Goal: Information Seeking & Learning: Learn about a topic

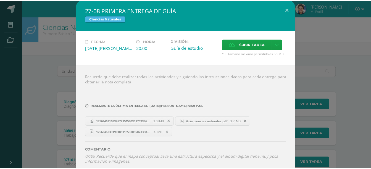
scroll to position [433, 0]
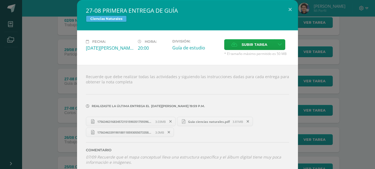
click at [148, 119] on span "17563463168345721515903517593960.jpg" at bounding box center [124, 121] width 61 height 4
click at [287, 8] on button at bounding box center [290, 9] width 16 height 19
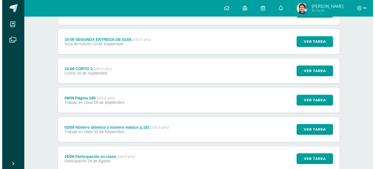
scroll to position [325, 0]
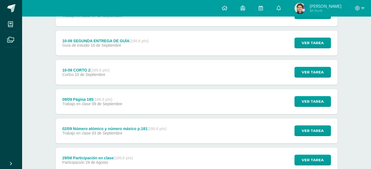
click at [171, 59] on div "Diagnóstico cuarta unidad (100.0 pts) Diagnóstico [DATE] Ver tarea Diagnóstico …" at bounding box center [196, 57] width 281 height 581
click at [171, 53] on div "10-09 SEGUNDA ENTREGA DE GUÍA (100.0 pts) Guía de estudio [DATE] Ver tarea 10-0…" at bounding box center [196, 43] width 281 height 25
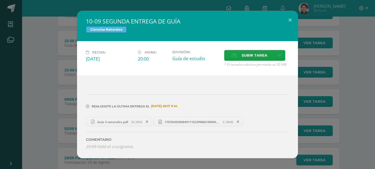
click at [134, 120] on span "39.39KB" at bounding box center [136, 122] width 11 height 4
click at [288, 26] on button at bounding box center [290, 20] width 16 height 19
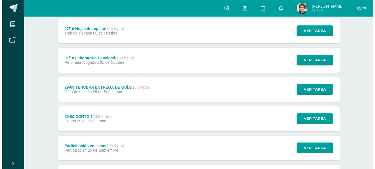
scroll to position [132, 0]
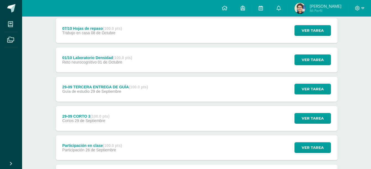
click at [132, 86] on strong "(100.0 pts)" at bounding box center [138, 87] width 19 height 4
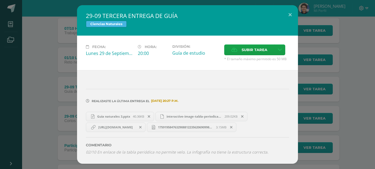
click at [134, 113] on link "Guia naturales 3.pptx 40.36KB" at bounding box center [120, 116] width 68 height 9
click at [135, 127] on span "[URL][DOMAIN_NAME]" at bounding box center [115, 127] width 40 height 4
